Goal: Task Accomplishment & Management: Manage account settings

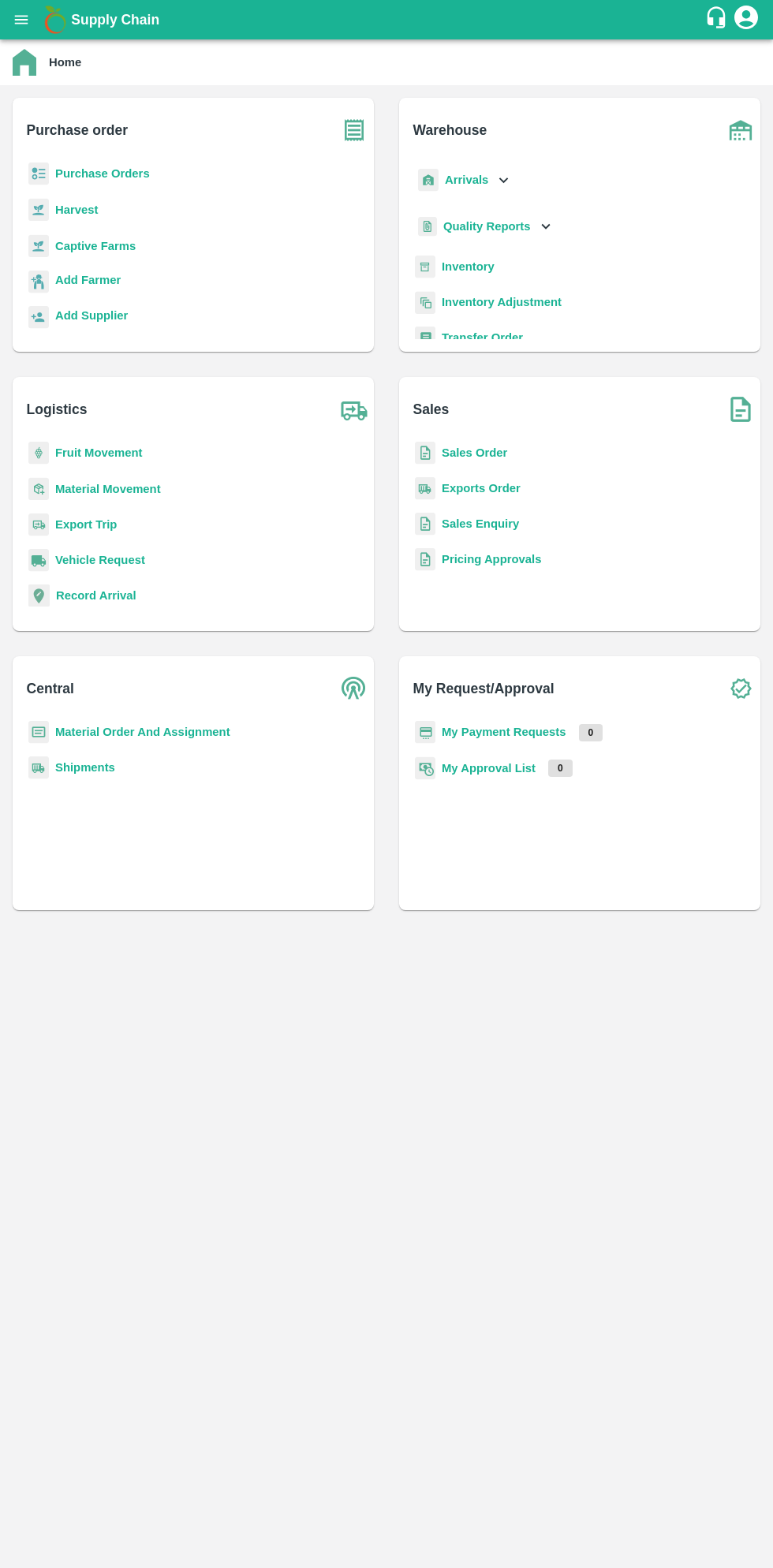
click at [27, 30] on button "open drawer" at bounding box center [21, 20] width 36 height 36
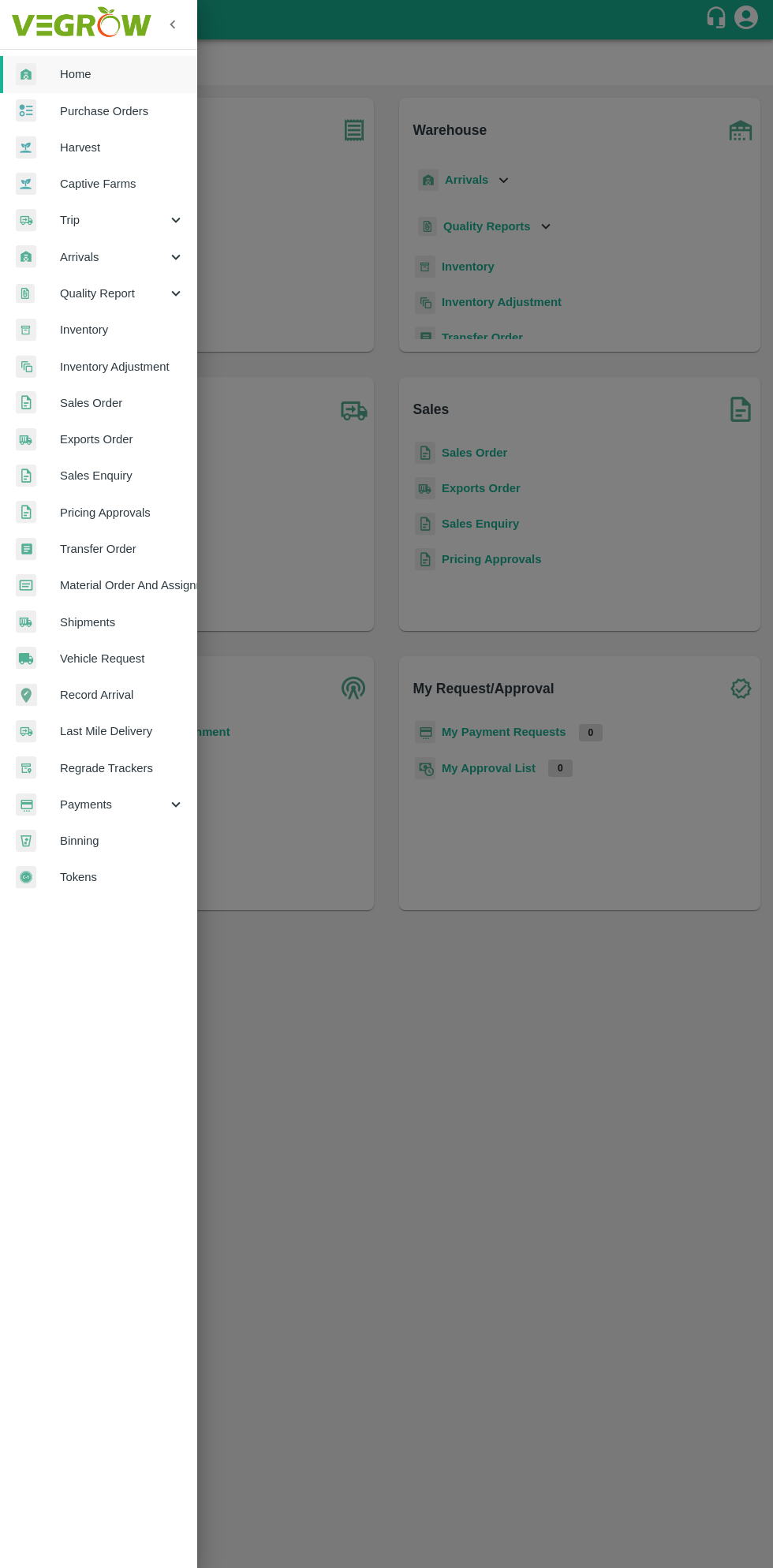
click at [98, 806] on span "Payments" at bounding box center [113, 805] width 107 height 17
click at [141, 841] on span "My Payment Requests" at bounding box center [128, 840] width 112 height 17
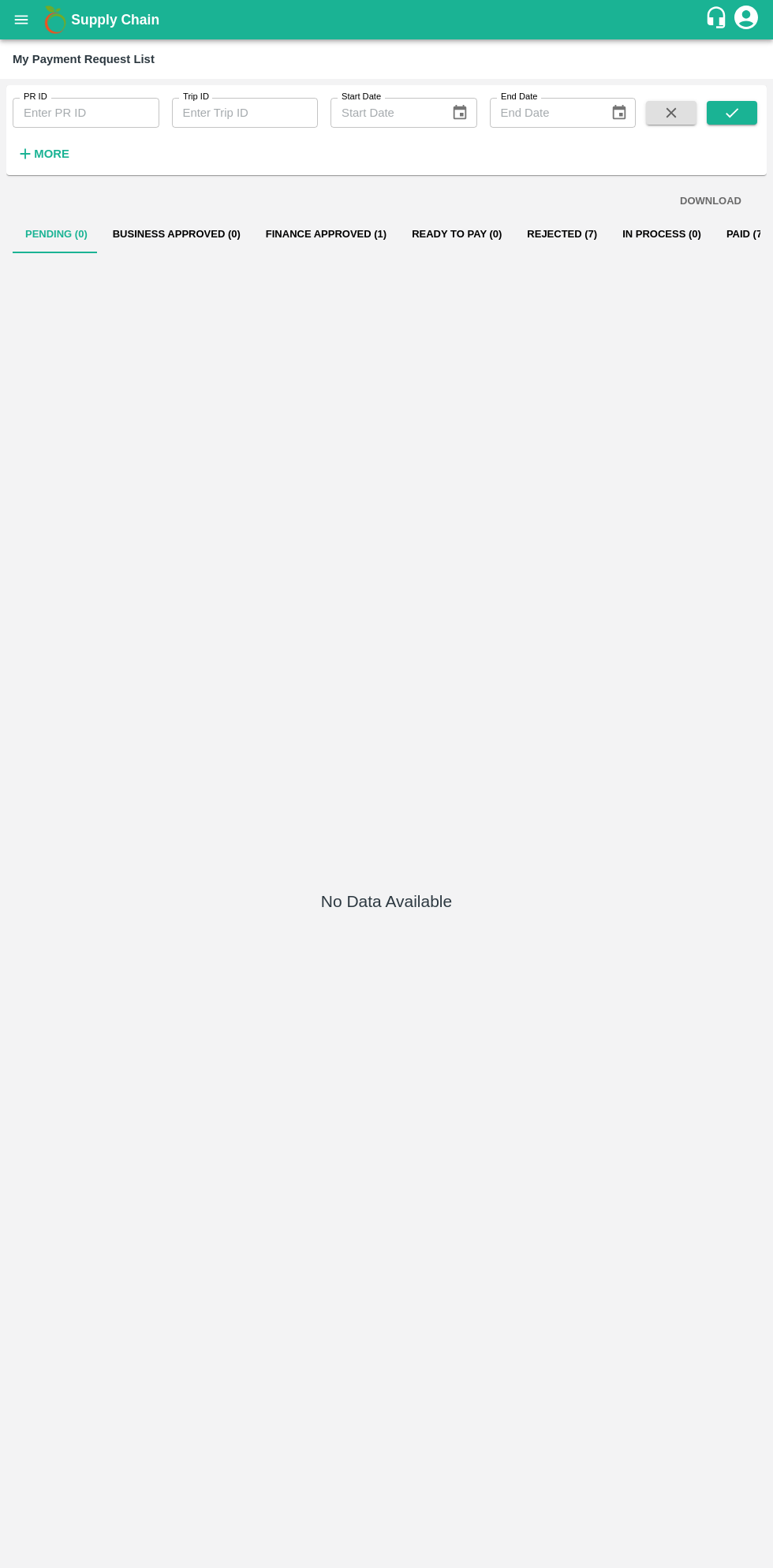
click at [319, 237] on button "Finance Approved (1)" at bounding box center [326, 234] width 146 height 38
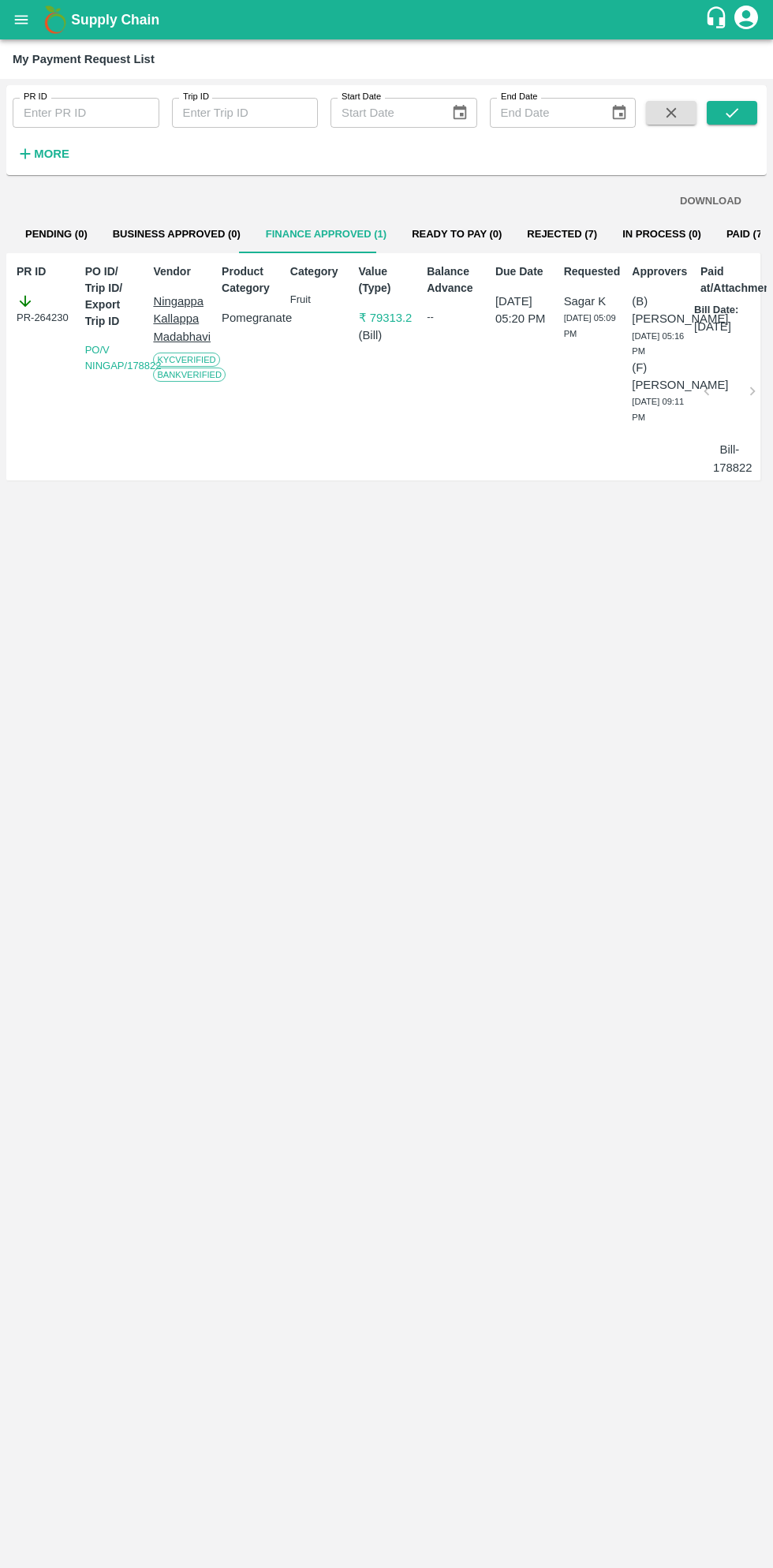
click at [91, 229] on button "Pending (0)" at bounding box center [56, 234] width 87 height 38
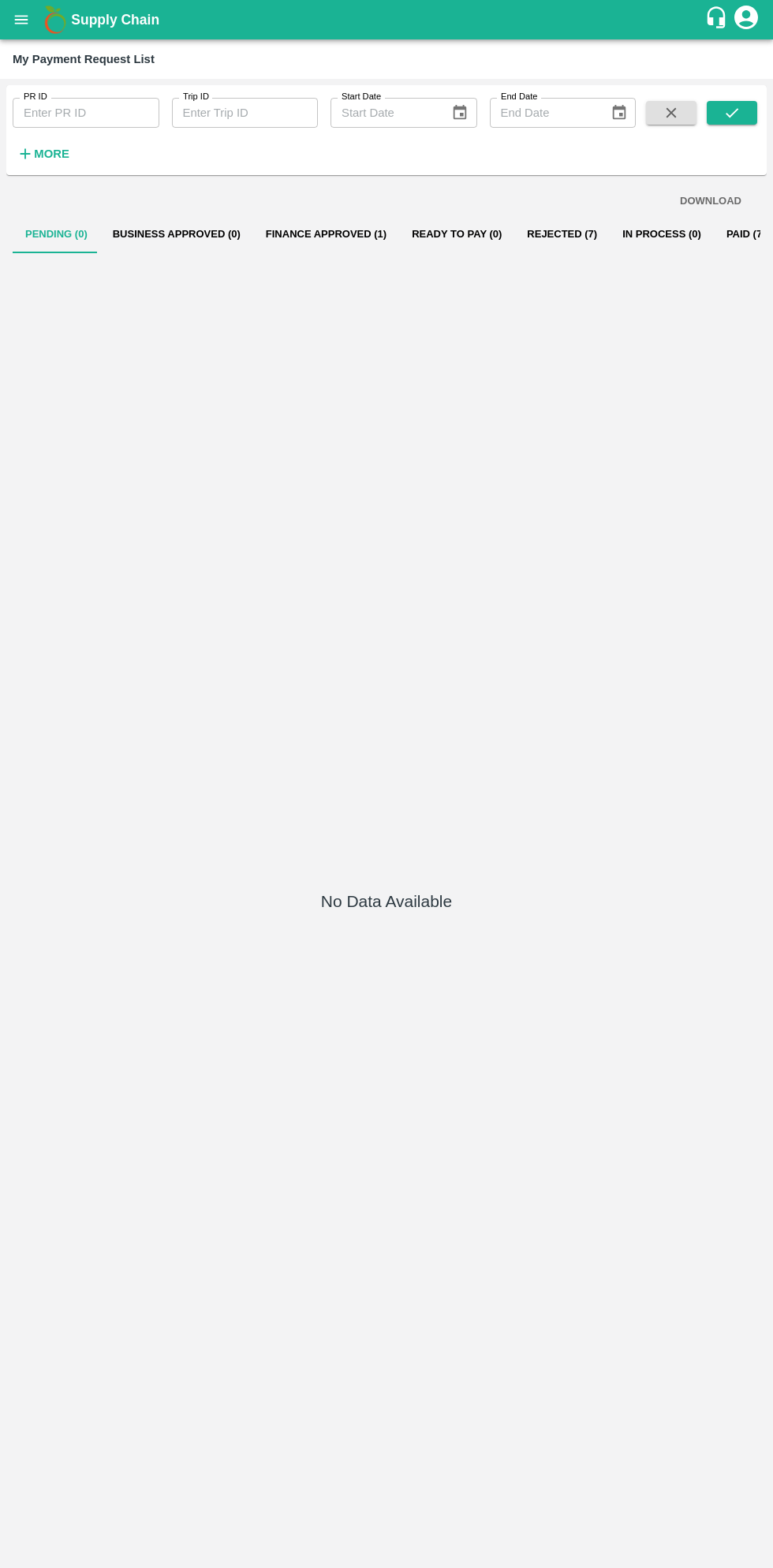
click at [174, 239] on button "Business Approved (0)" at bounding box center [176, 234] width 153 height 38
click at [308, 231] on button "Finance Approved (1)" at bounding box center [326, 234] width 146 height 38
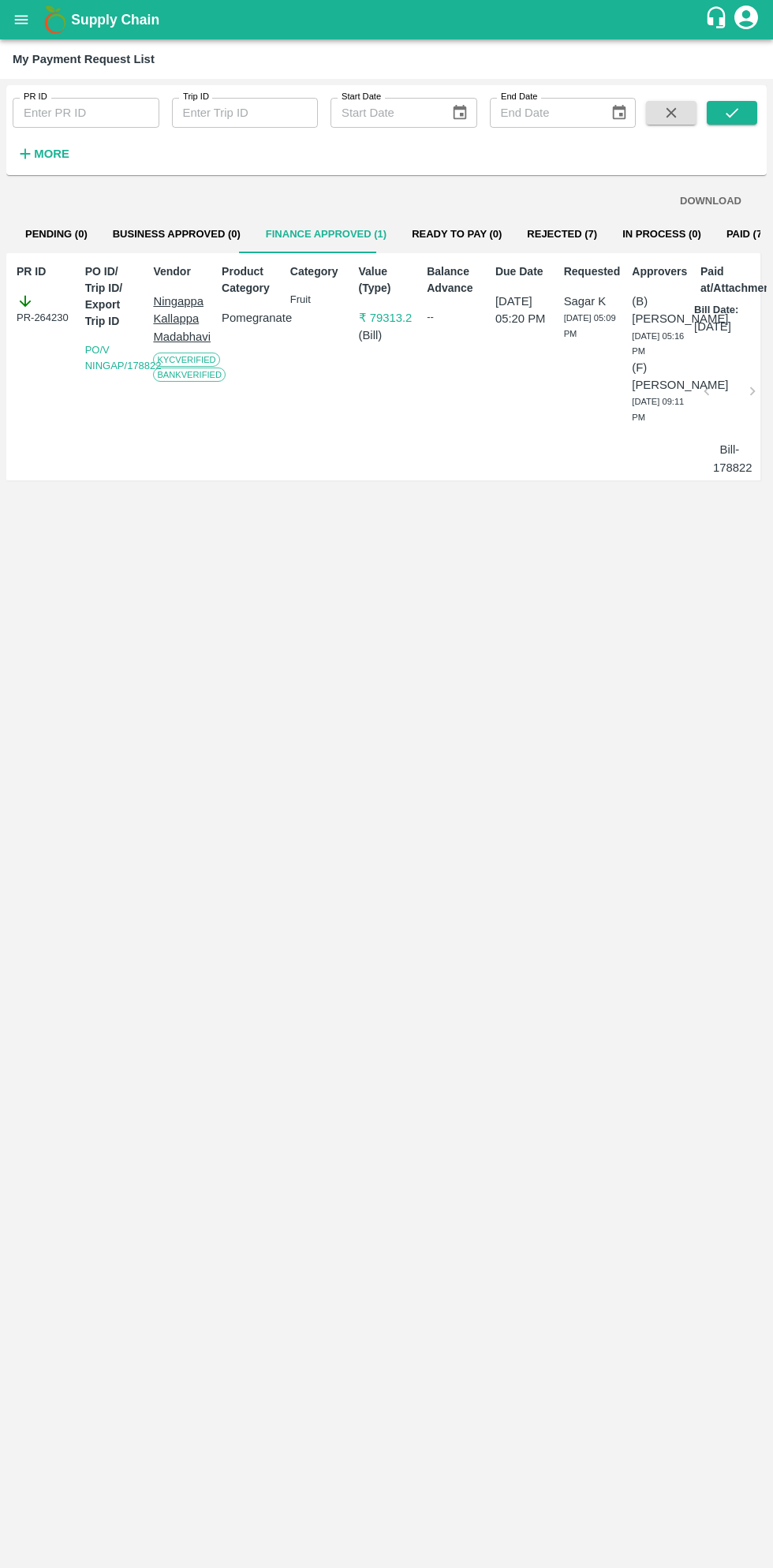
click at [405, 239] on button "Ready To Pay (0)" at bounding box center [457, 234] width 115 height 38
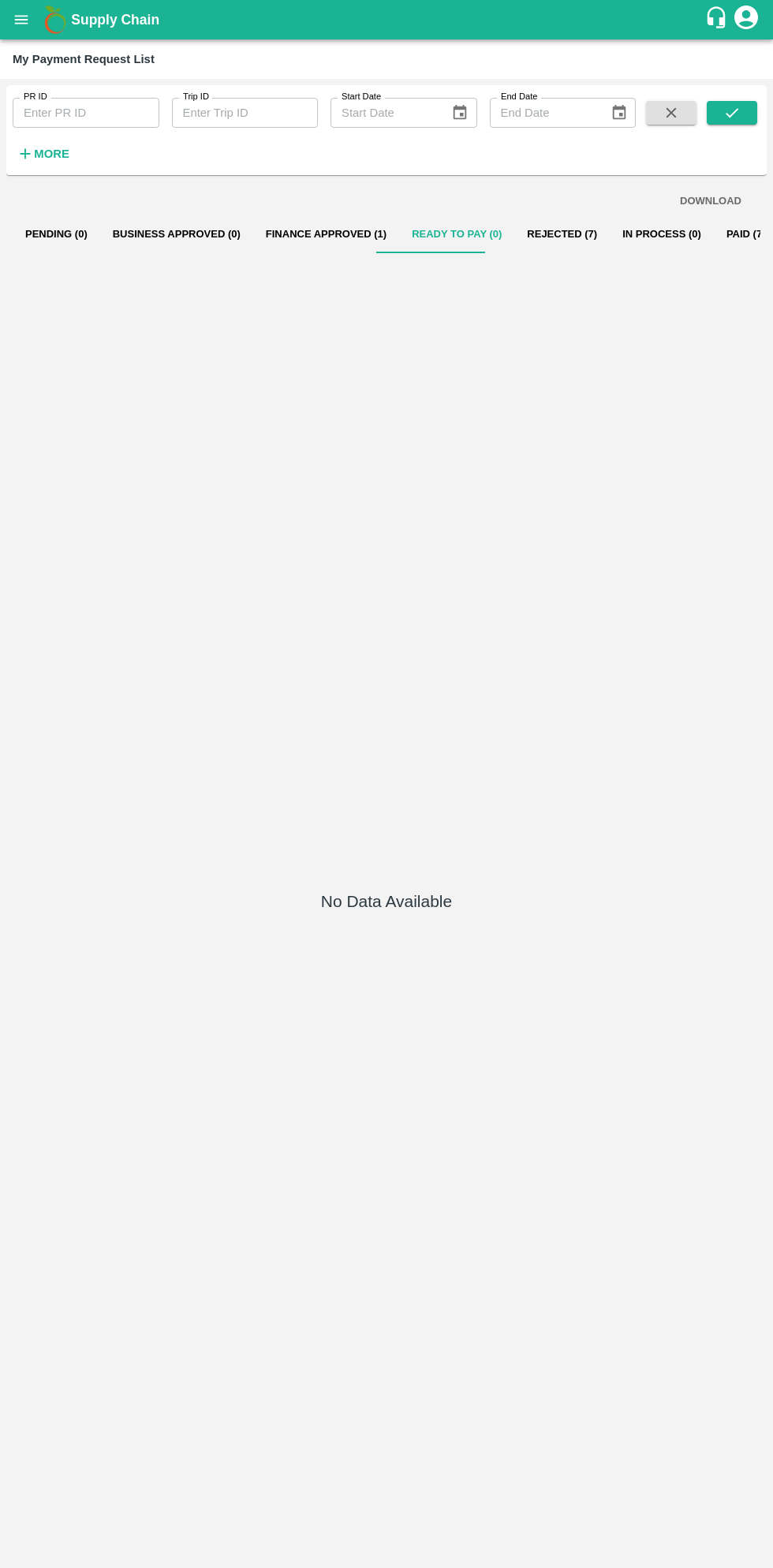
click at [532, 233] on button "Rejected (7)" at bounding box center [563, 234] width 96 height 38
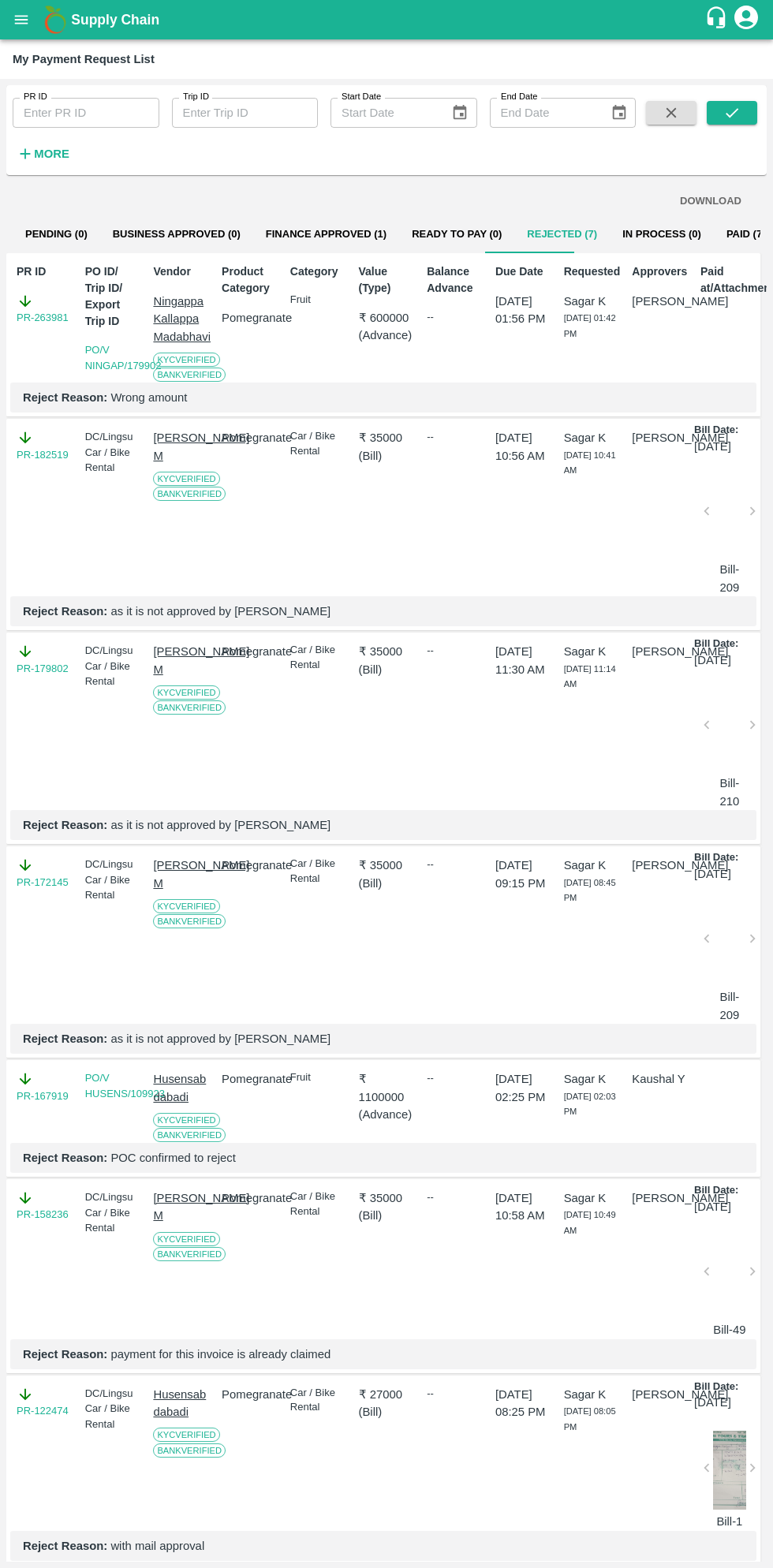
click at [617, 230] on button "In Process (0)" at bounding box center [662, 234] width 104 height 38
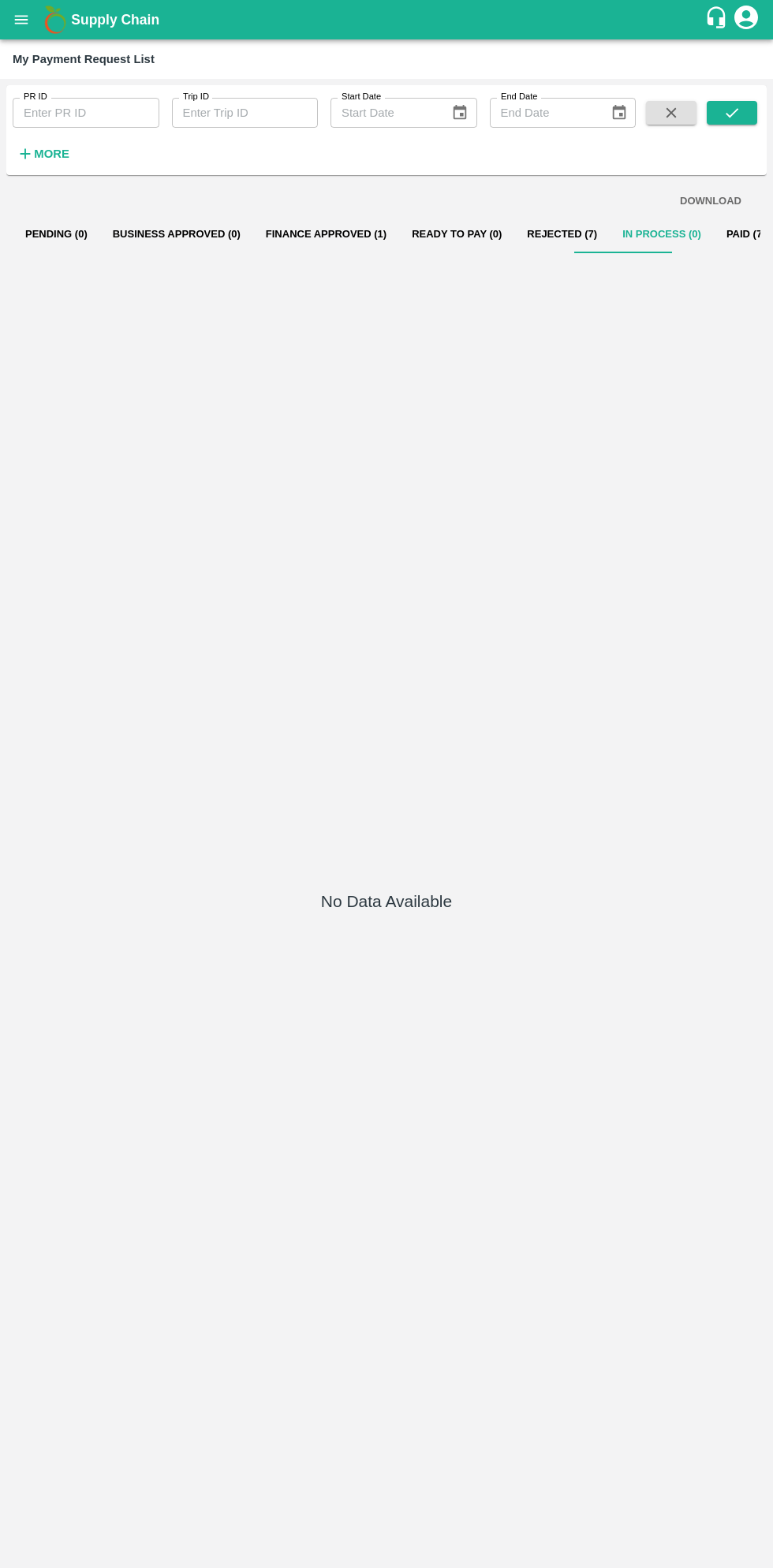
click at [710, 201] on button "DOWNLOAD" at bounding box center [711, 202] width 74 height 27
click at [714, 245] on button "Paid (732)" at bounding box center [752, 234] width 76 height 38
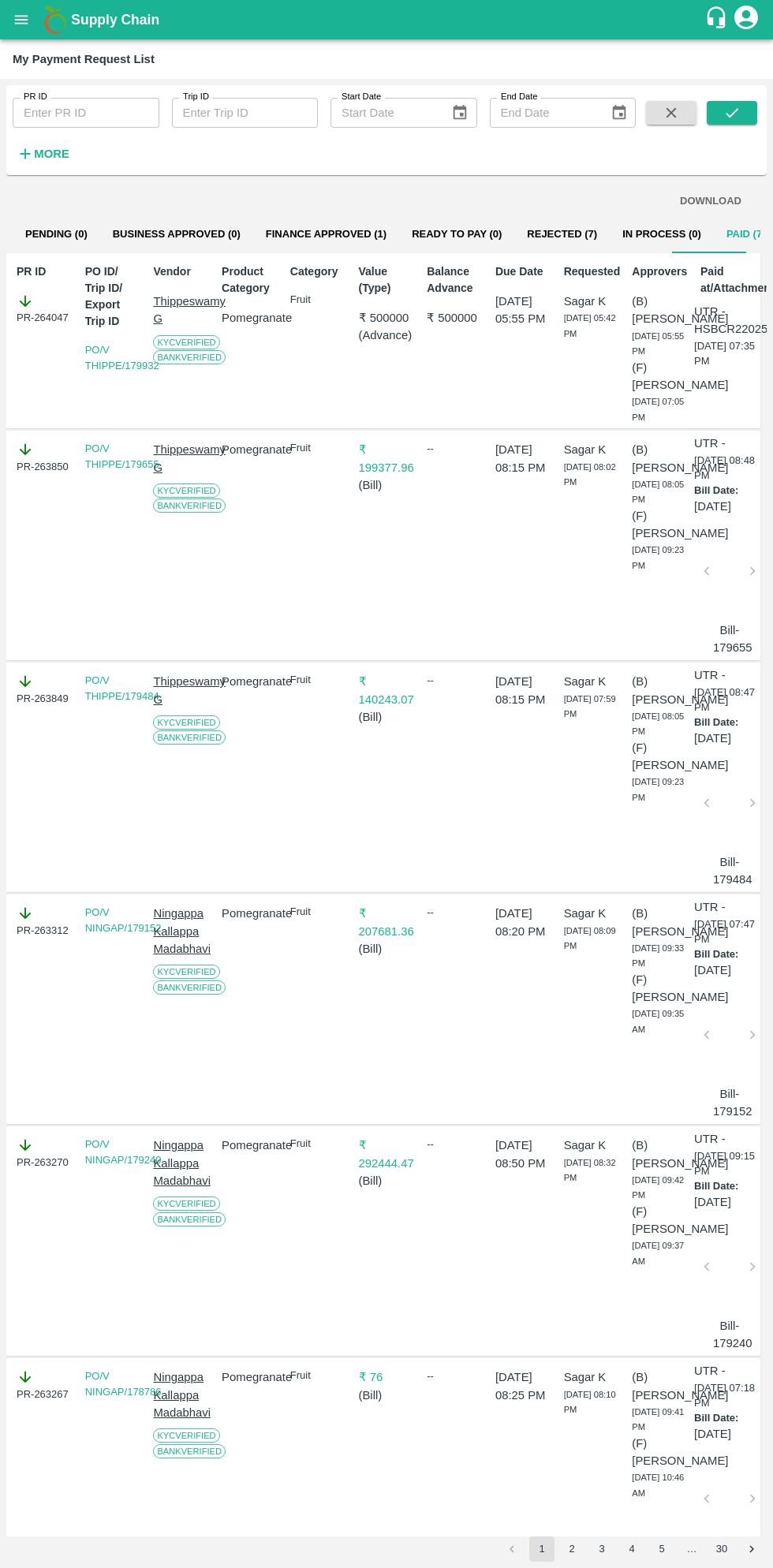
click at [57, 237] on button "Pending (0)" at bounding box center [56, 234] width 87 height 38
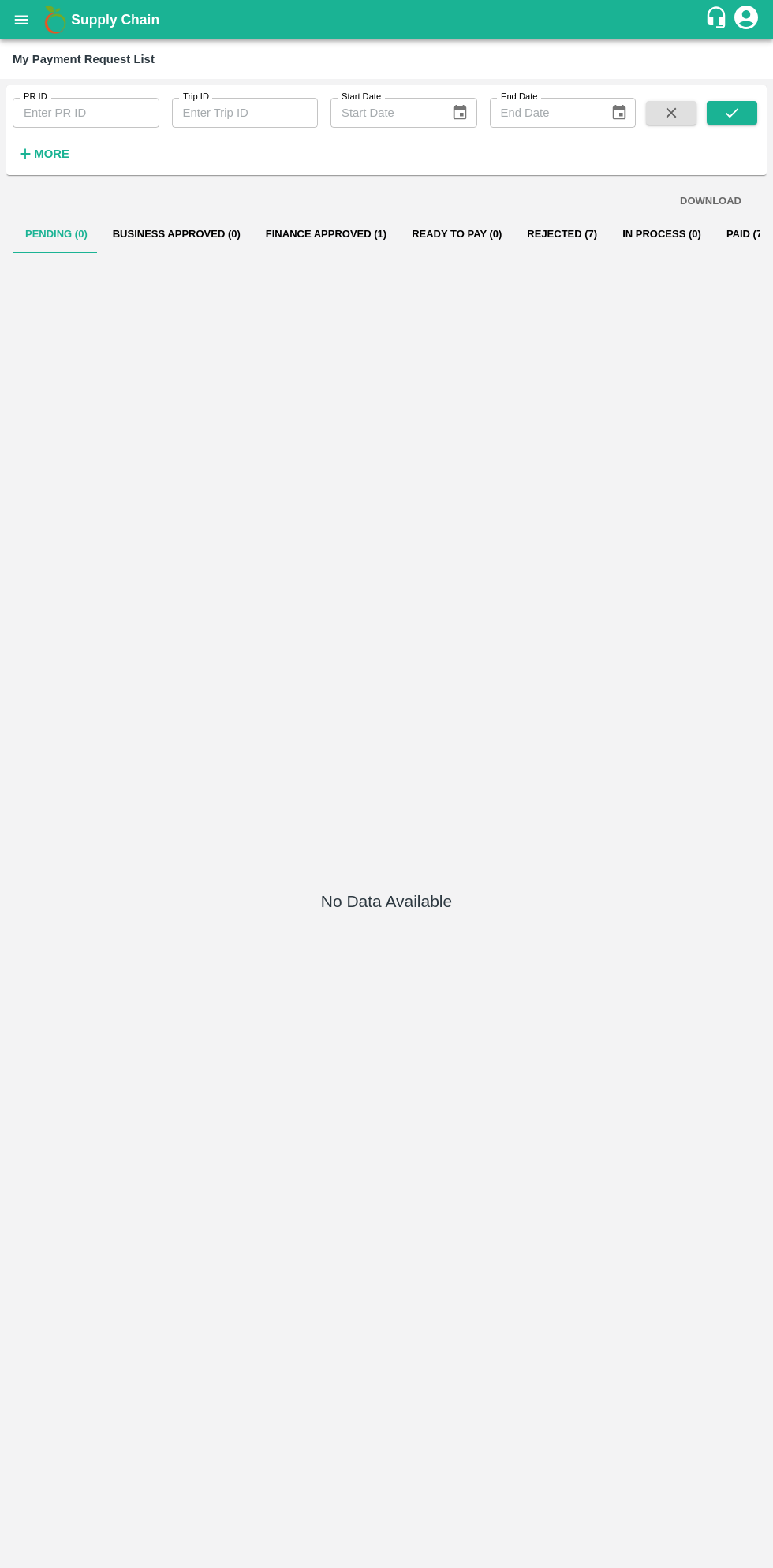
click at [184, 234] on button "Business Approved (0)" at bounding box center [176, 234] width 153 height 38
click at [304, 251] on button "Finance Approved (1)" at bounding box center [326, 234] width 146 height 38
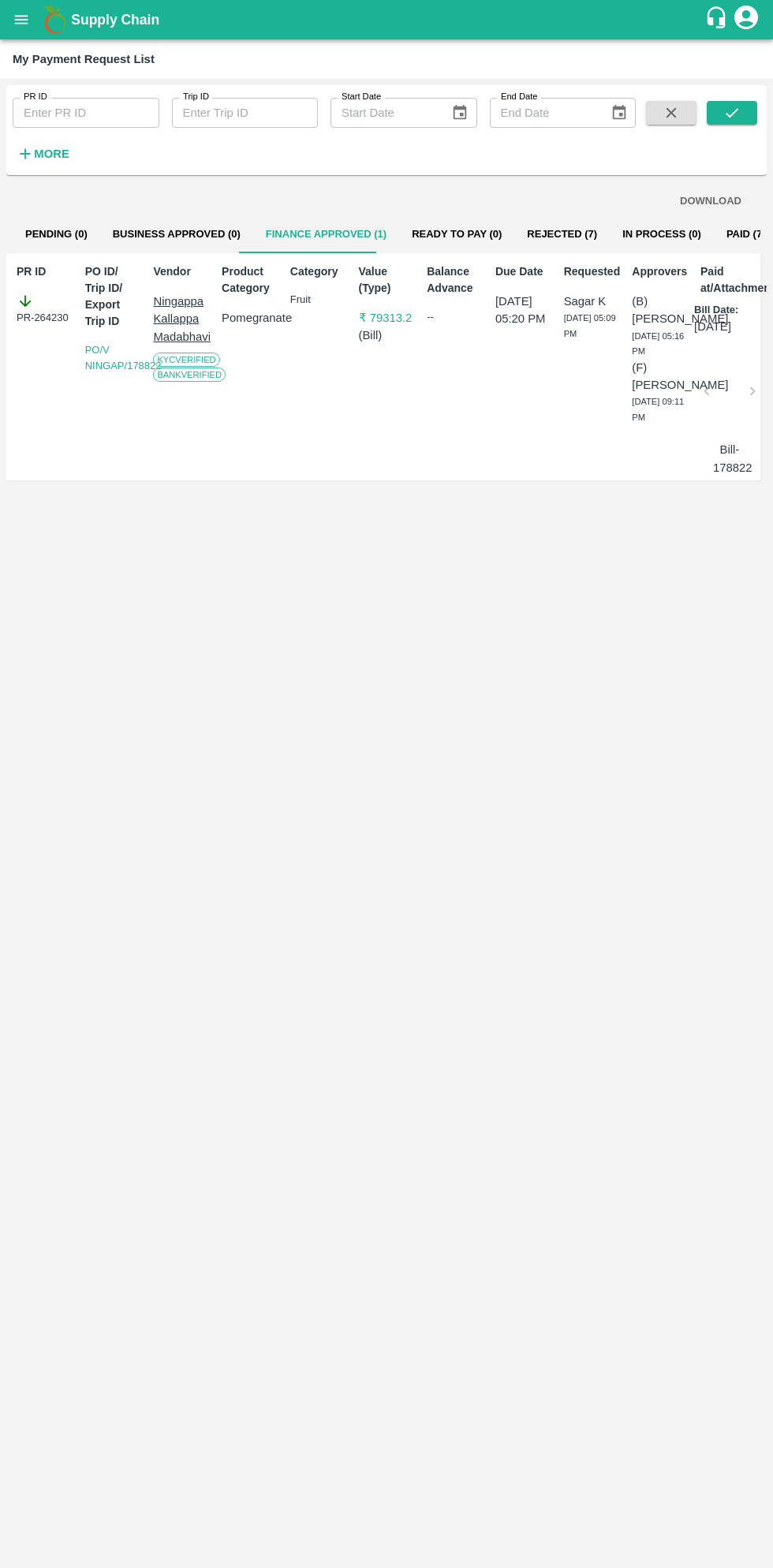
click at [430, 252] on button "Ready To Pay (0)" at bounding box center [457, 234] width 115 height 38
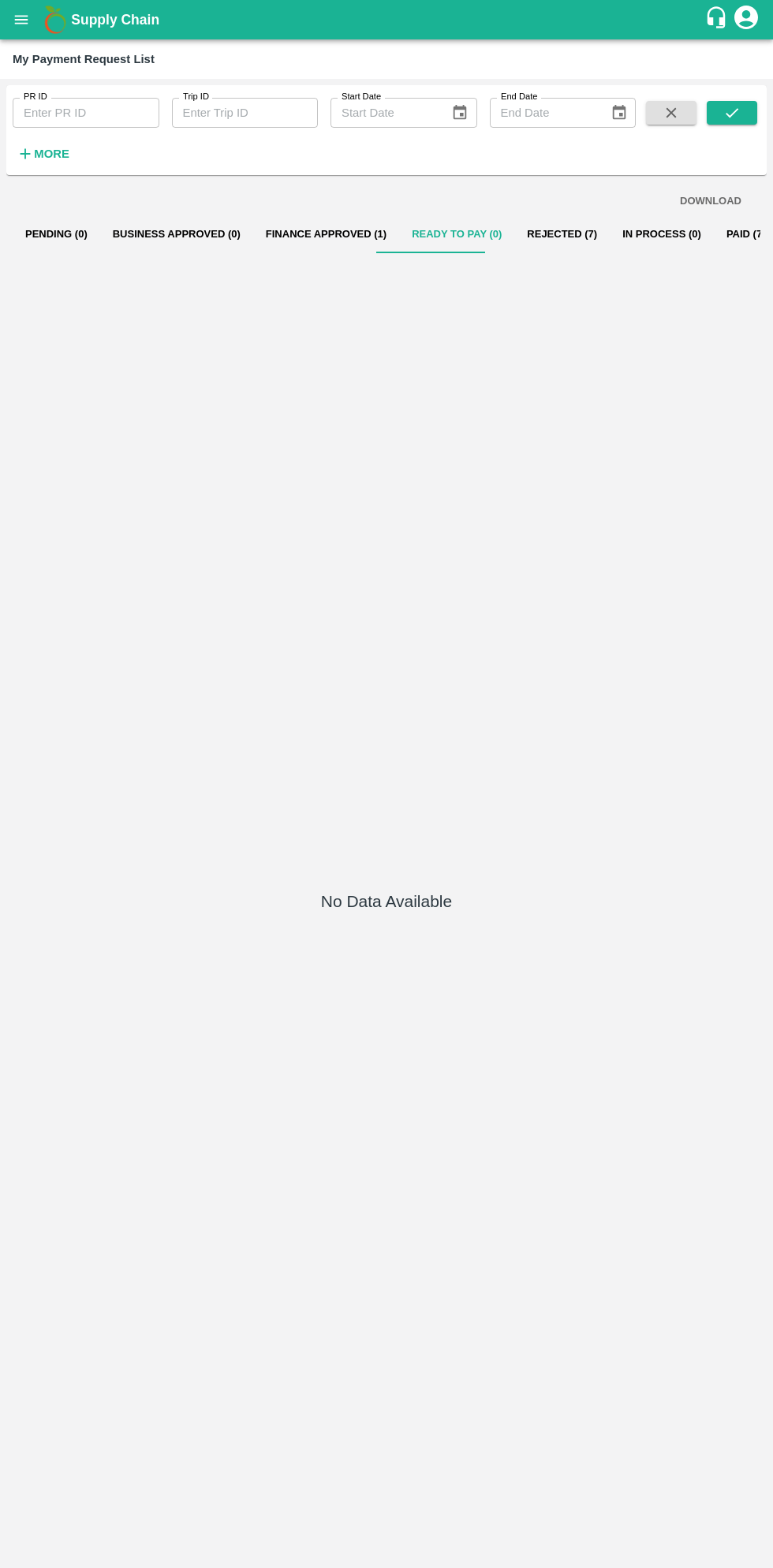
click at [545, 233] on button "Rejected (7)" at bounding box center [563, 234] width 96 height 38
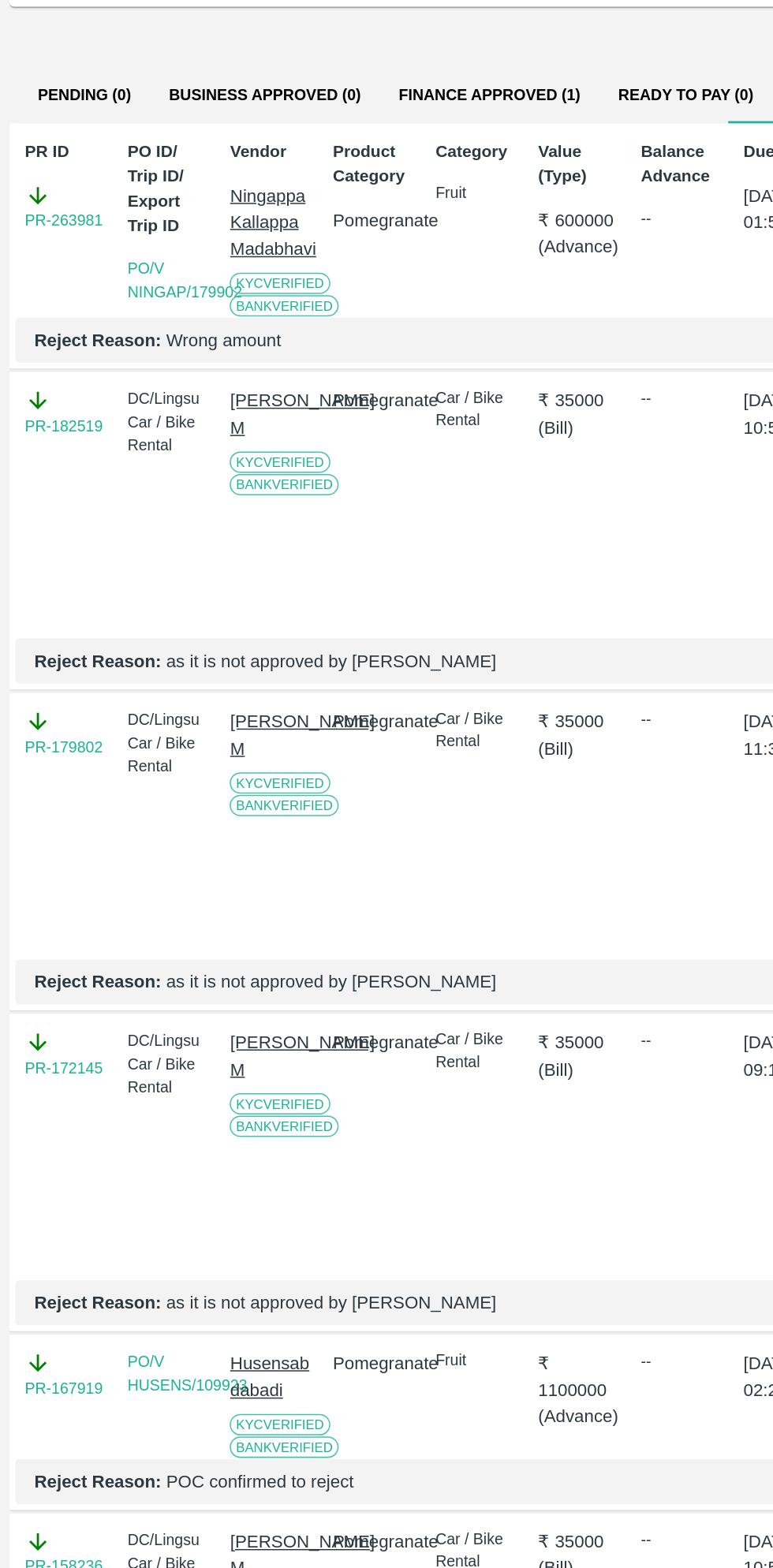
scroll to position [3, 0]
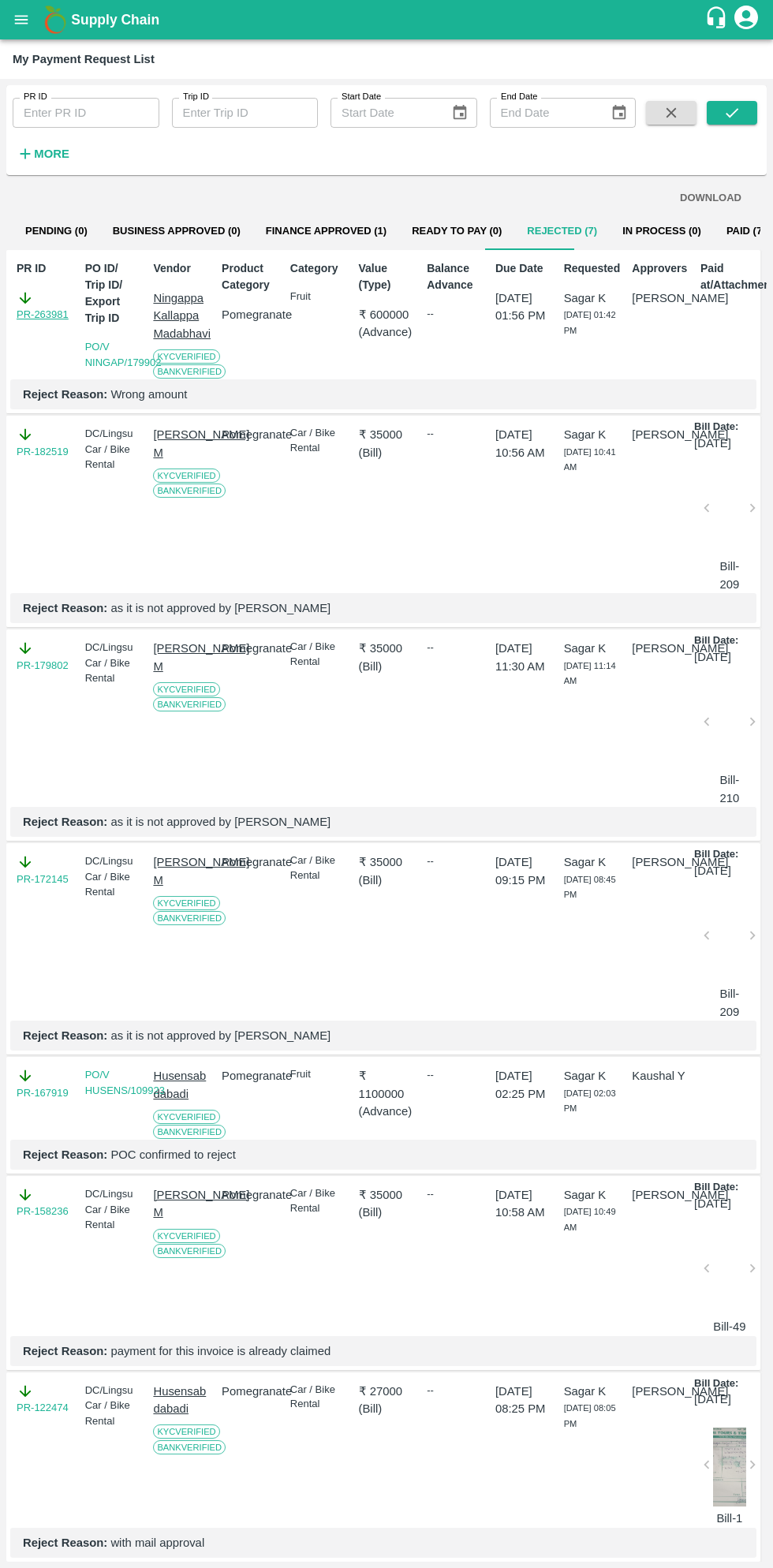
click at [47, 315] on link "PR-263981" at bounding box center [42, 315] width 52 height 15
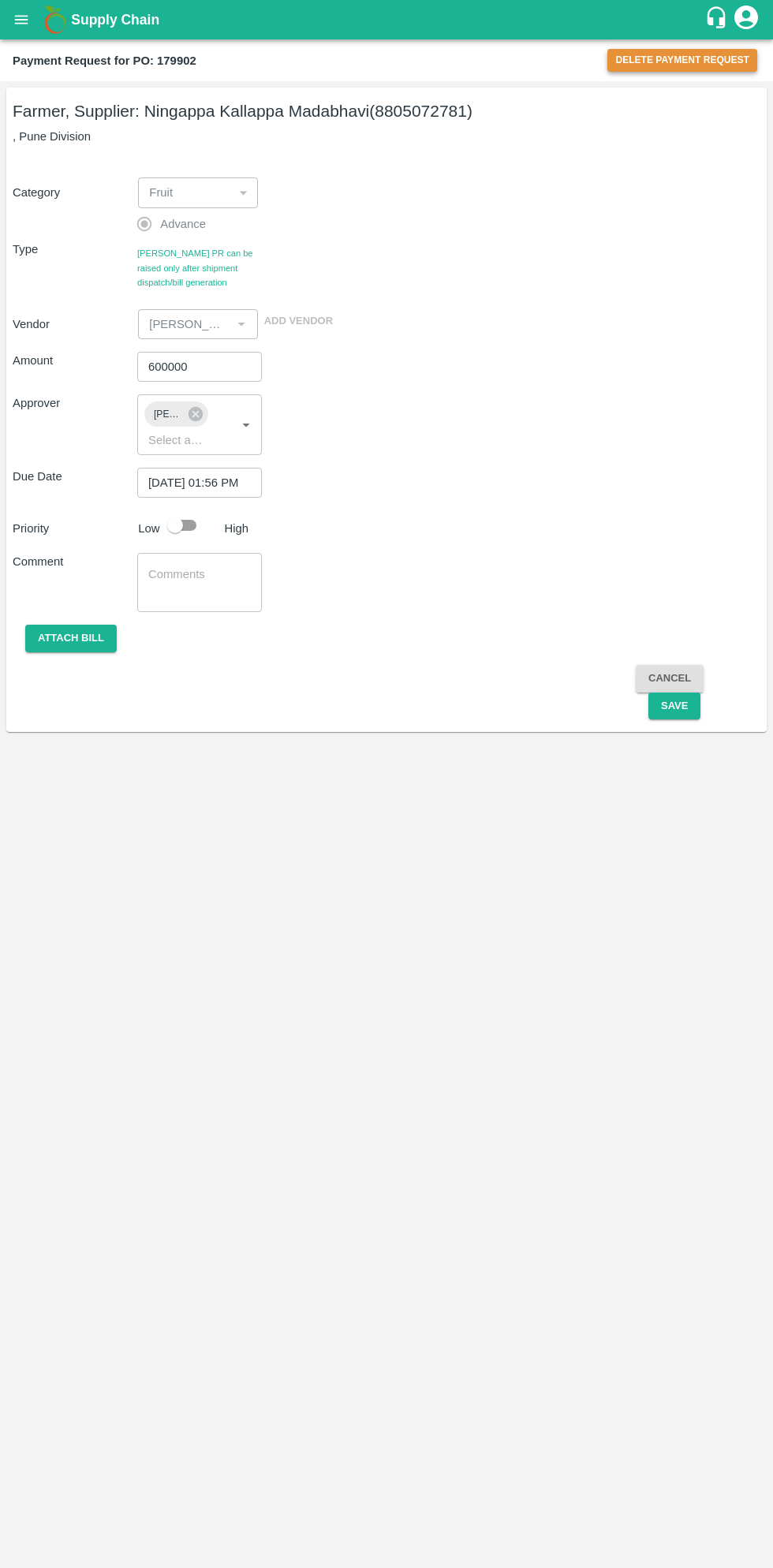
click at [678, 59] on button "Delete Payment Request" at bounding box center [682, 60] width 150 height 23
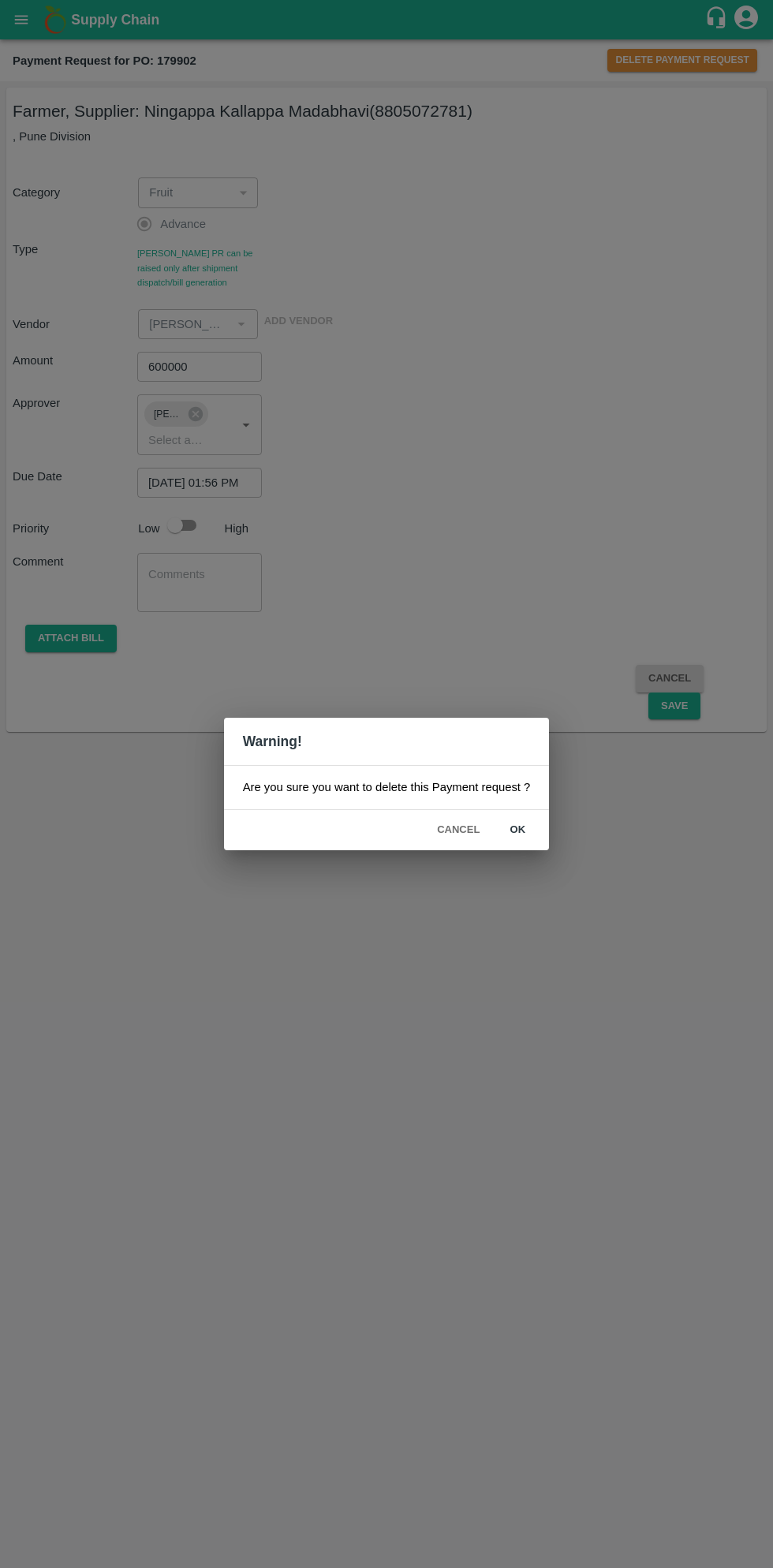
click at [516, 829] on button "ok" at bounding box center [517, 830] width 50 height 27
